Goal: Transaction & Acquisition: Book appointment/travel/reservation

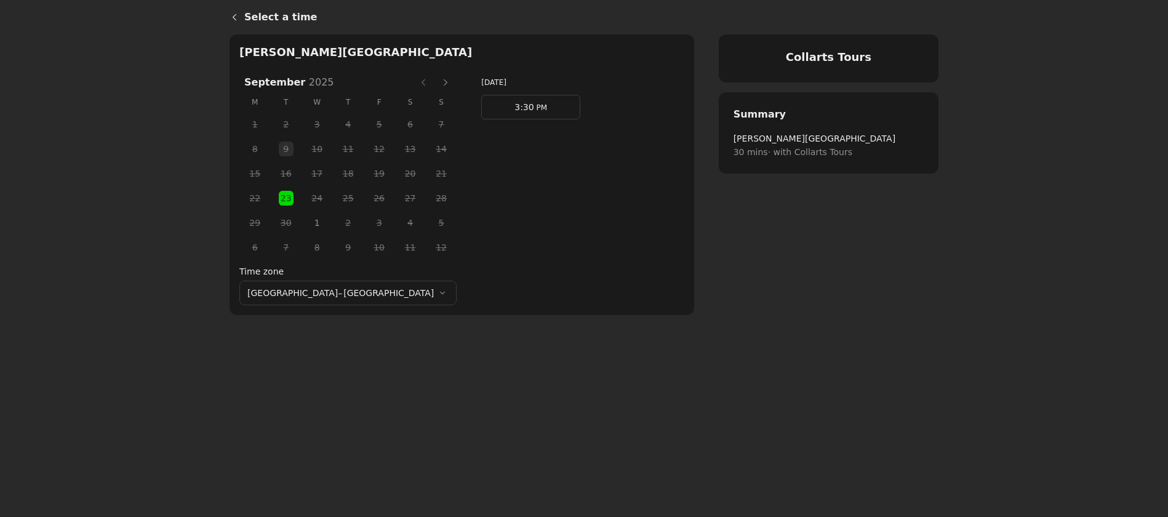
click at [277, 197] on span "23" at bounding box center [286, 198] width 18 height 18
click at [481, 102] on link "3:30 PM" at bounding box center [530, 107] width 99 height 25
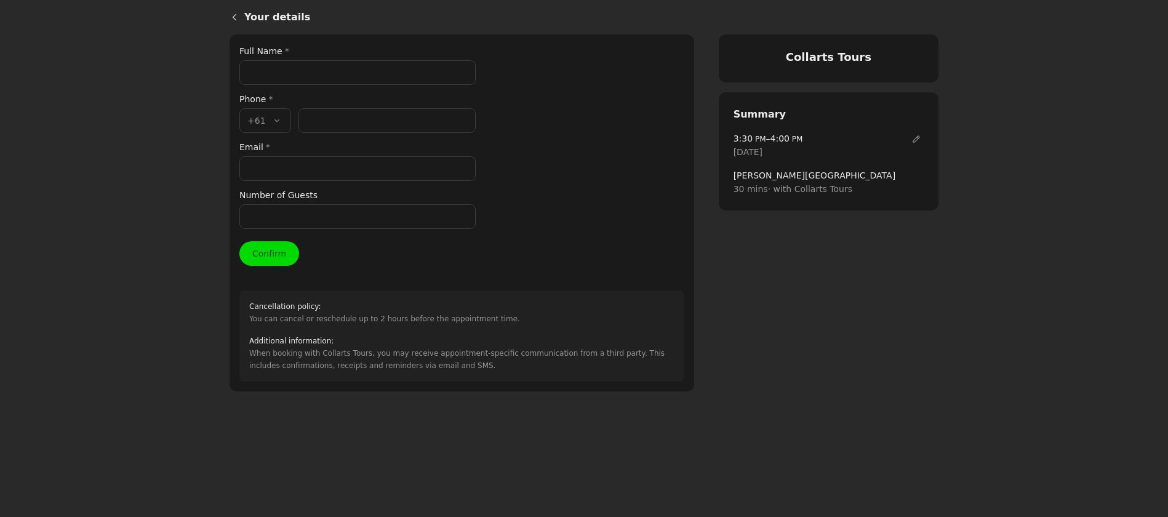
click at [270, 170] on input "Email *" at bounding box center [357, 168] width 236 height 25
paste input "[EMAIL_ADDRESS][DOMAIN_NAME]"
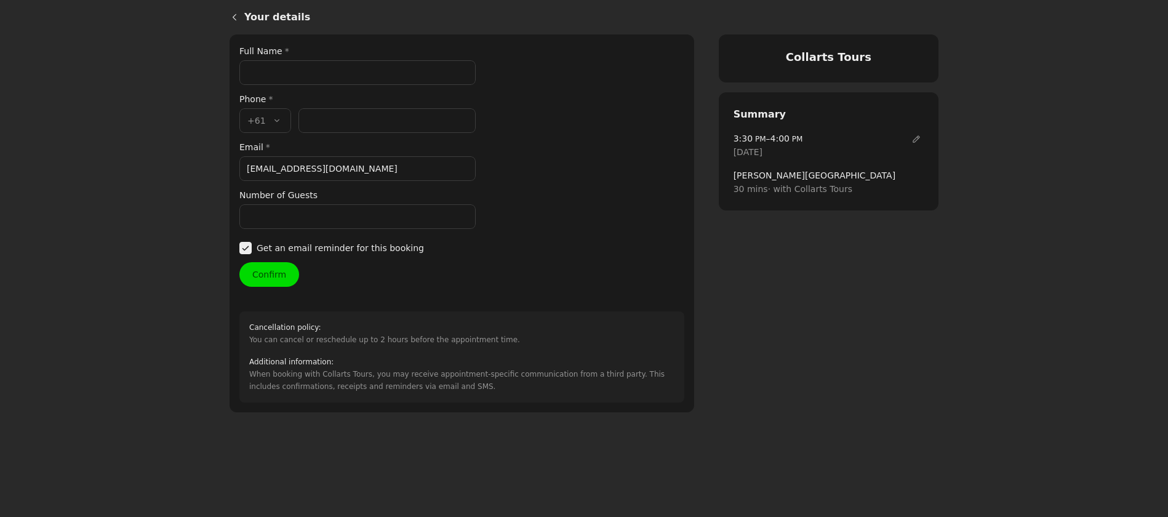
type input "[EMAIL_ADDRESS][DOMAIN_NAME]"
click at [328, 122] on input "Phone number *" at bounding box center [386, 120] width 177 height 25
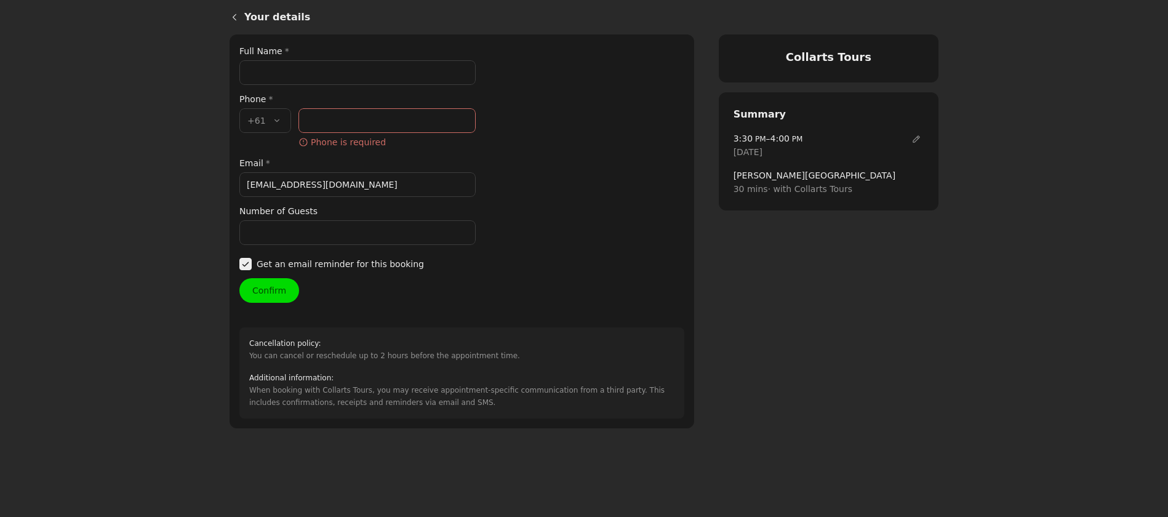
paste input "418 103 489"
type input "418 103 489"
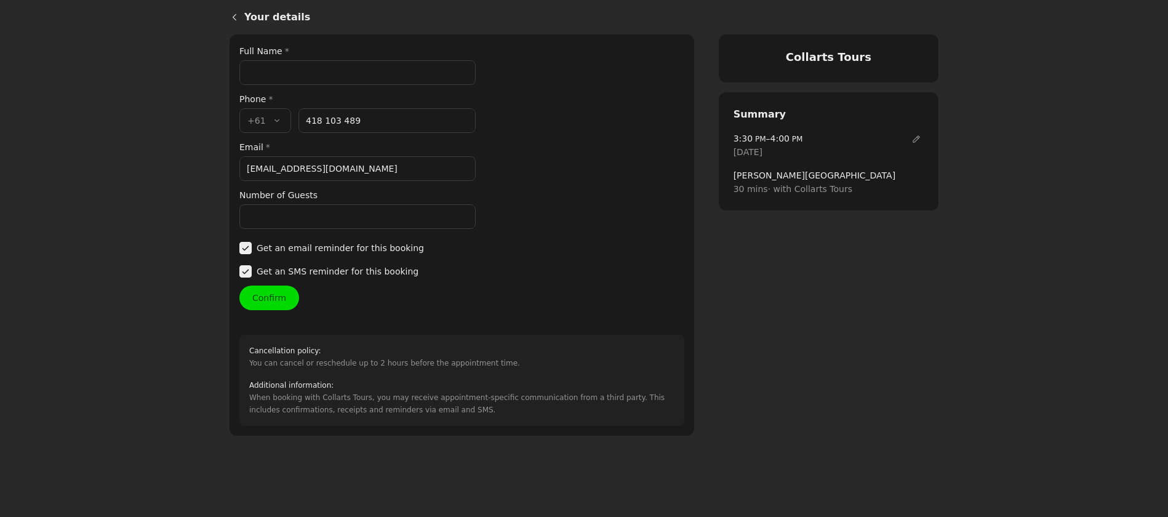
click at [274, 79] on input "Full Name *" at bounding box center [357, 72] width 236 height 25
type input "[PERSON_NAME]"
click at [263, 223] on input "Number of Guests" at bounding box center [357, 216] width 236 height 25
type input "1"
click at [281, 299] on button "Confirm" at bounding box center [269, 297] width 60 height 25
